Goal: Task Accomplishment & Management: Manage account settings

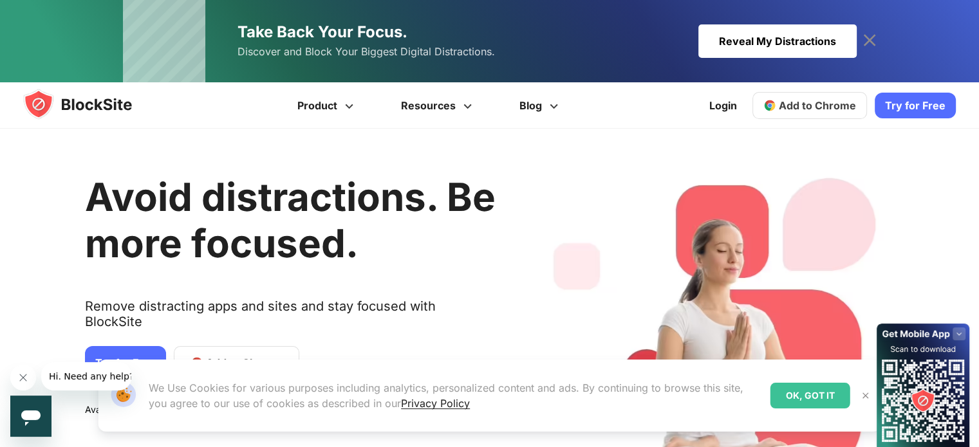
click at [863, 41] on icon at bounding box center [869, 40] width 21 height 21
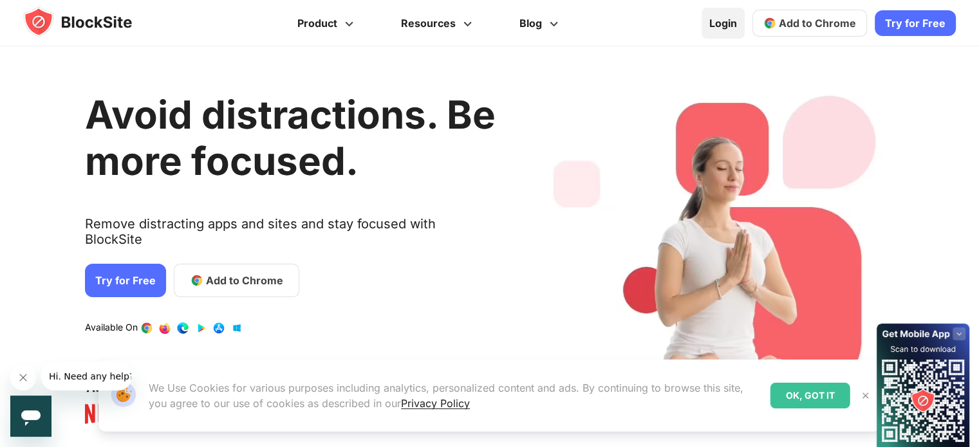
click at [723, 19] on link "Login" at bounding box center [722, 23] width 43 height 31
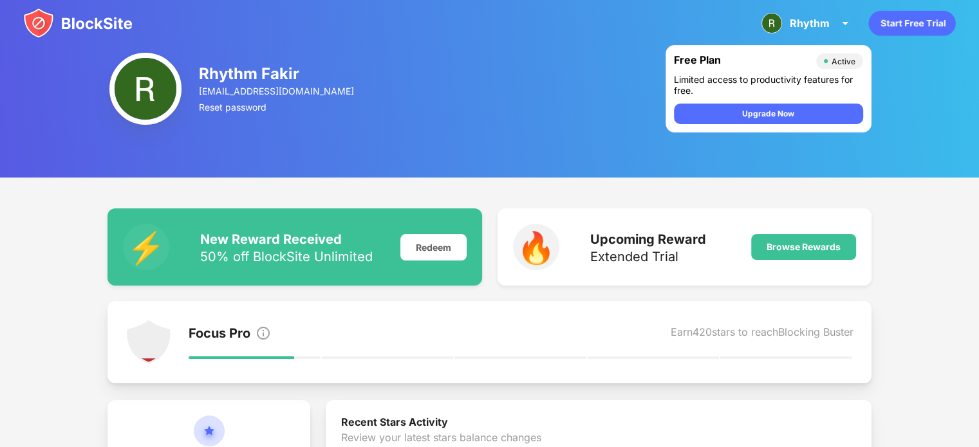
click at [80, 17] on img at bounding box center [77, 23] width 109 height 31
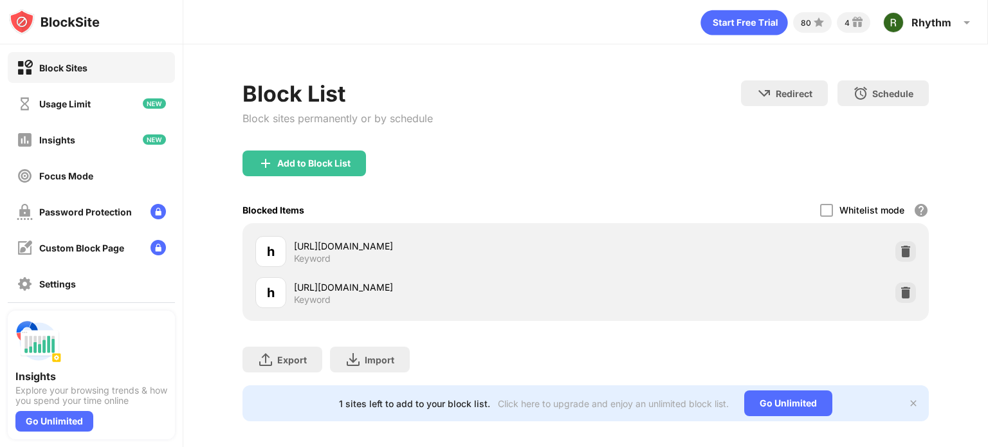
click at [903, 298] on div at bounding box center [906, 292] width 21 height 21
